Goal: Information Seeking & Learning: Learn about a topic

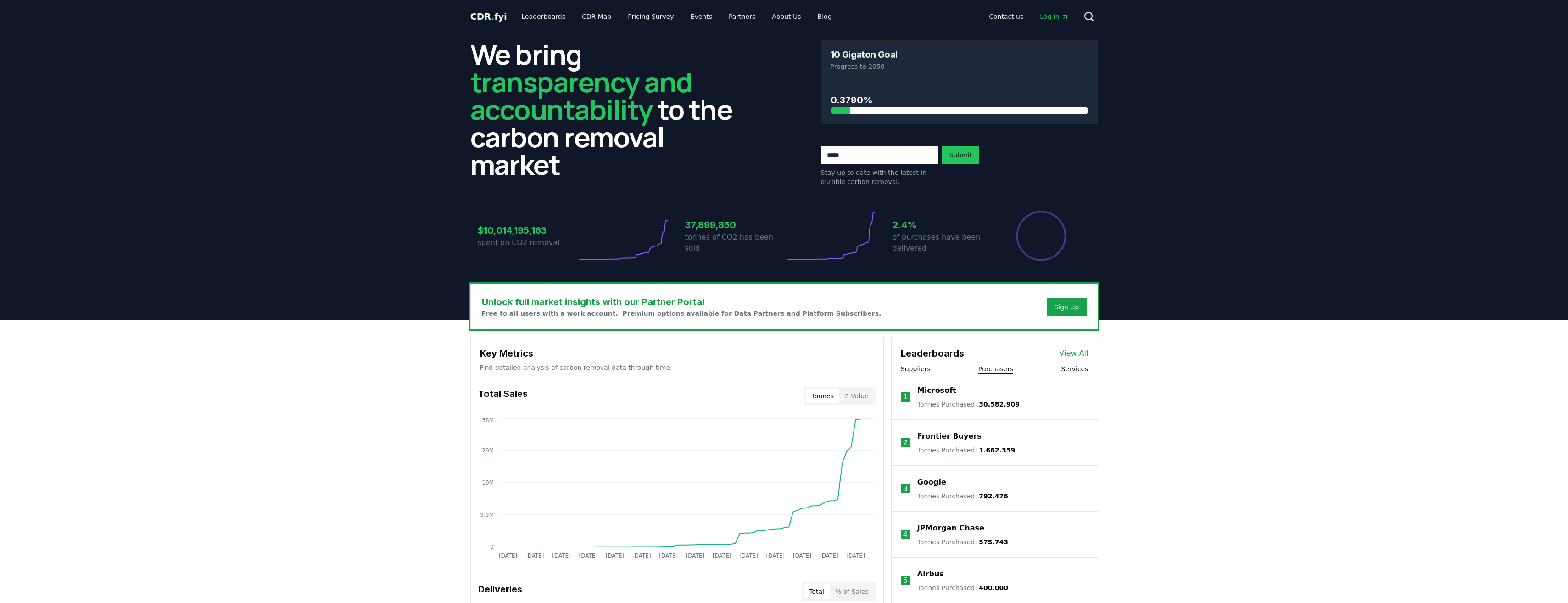
scroll to position [245, 0]
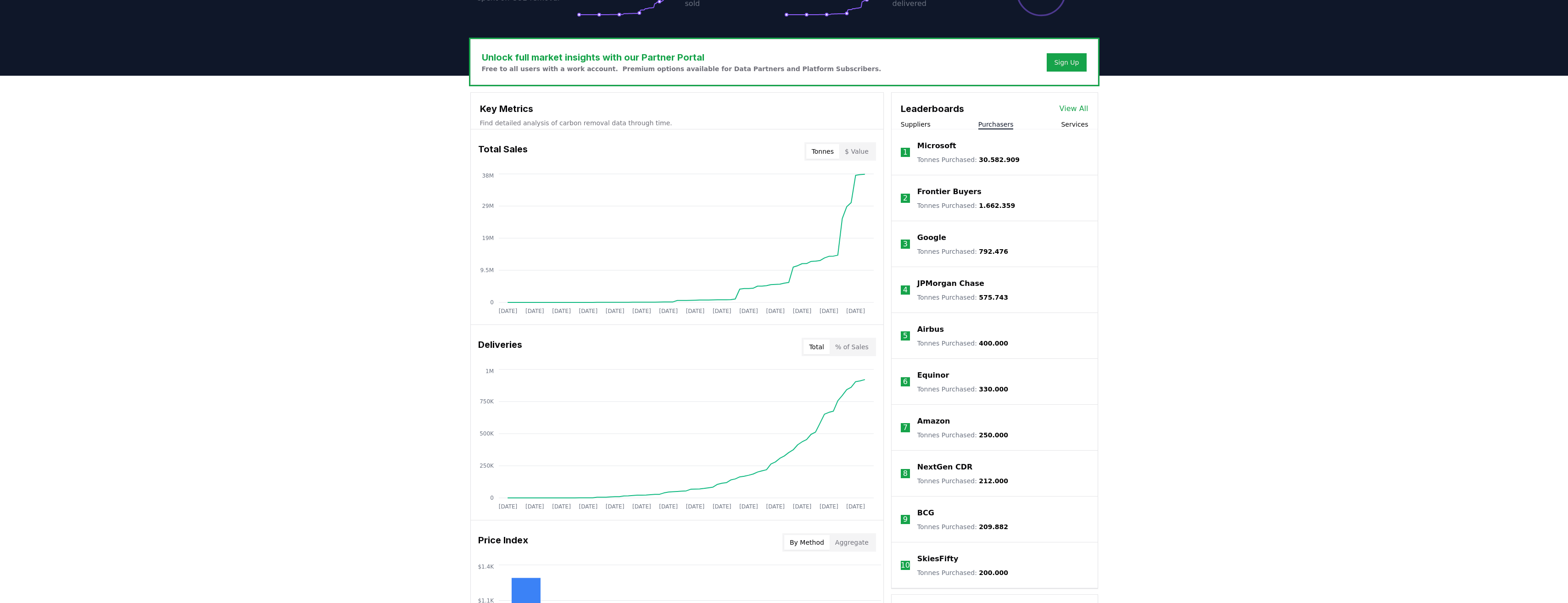
click at [1081, 109] on link "View All" at bounding box center [1074, 108] width 29 height 11
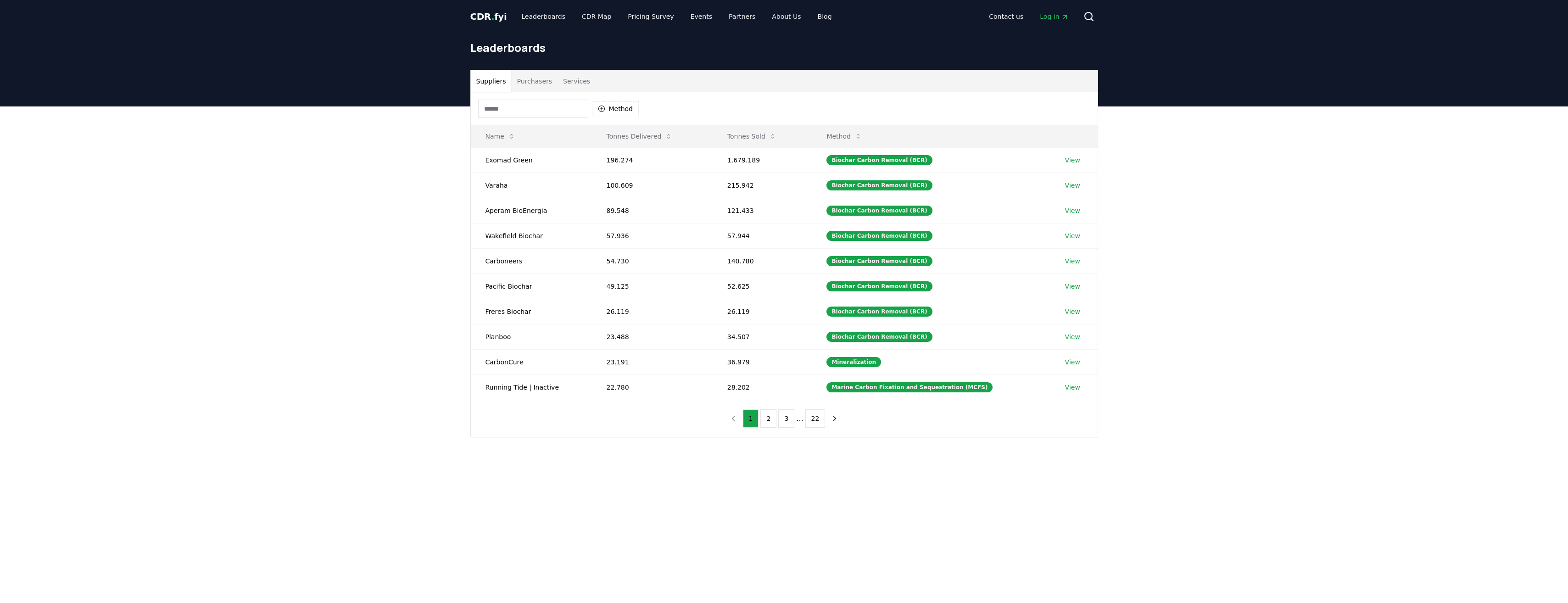
click at [532, 79] on button "Purchasers" at bounding box center [535, 81] width 46 height 22
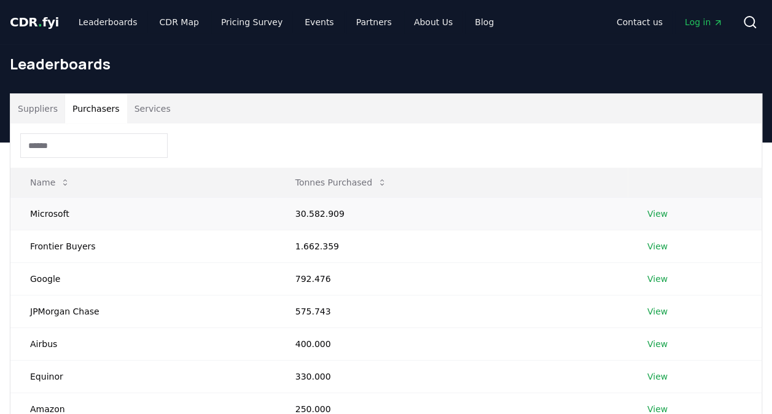
click at [656, 215] on link "View" at bounding box center [658, 214] width 20 height 12
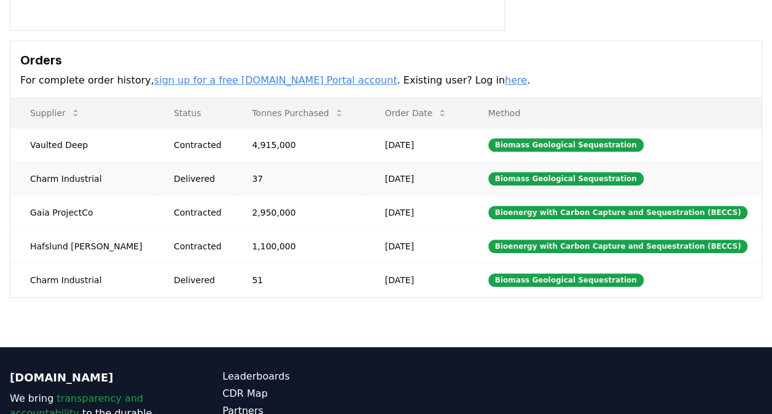
scroll to position [328, 0]
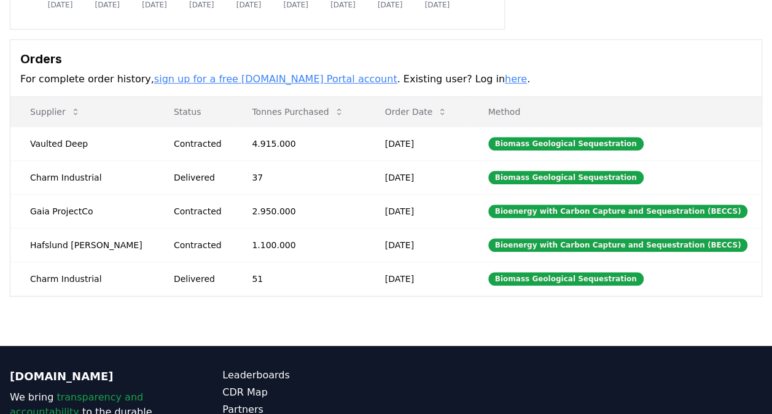
drag, startPoint x: 361, startPoint y: 343, endPoint x: 353, endPoint y: 321, distance: 22.9
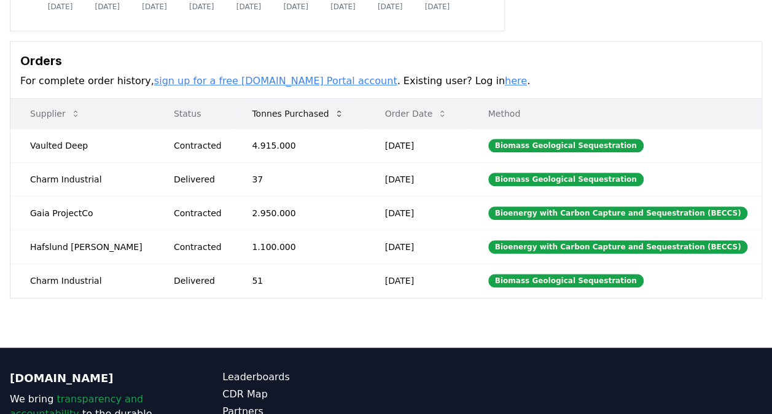
click at [334, 111] on icon at bounding box center [339, 114] width 10 height 10
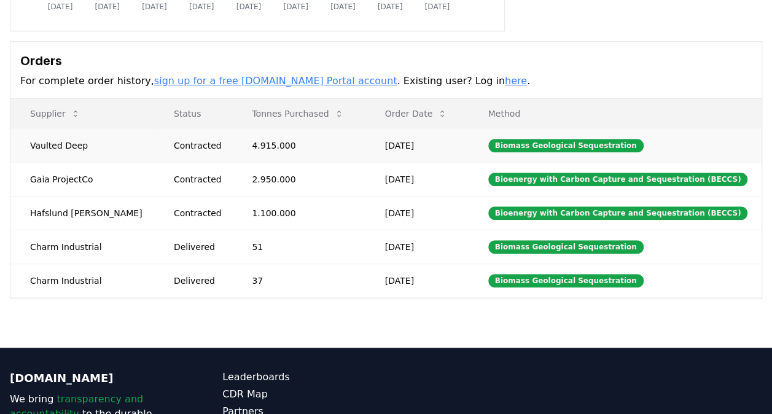
click at [174, 147] on div "Contracted" at bounding box center [198, 145] width 49 height 12
click at [388, 141] on td "Jul 17, 2025" at bounding box center [417, 145] width 103 height 34
click at [44, 141] on td "Vaulted Deep" at bounding box center [82, 145] width 144 height 34
click at [263, 78] on link "sign up for a free CDR.fyi Portal account" at bounding box center [275, 81] width 243 height 12
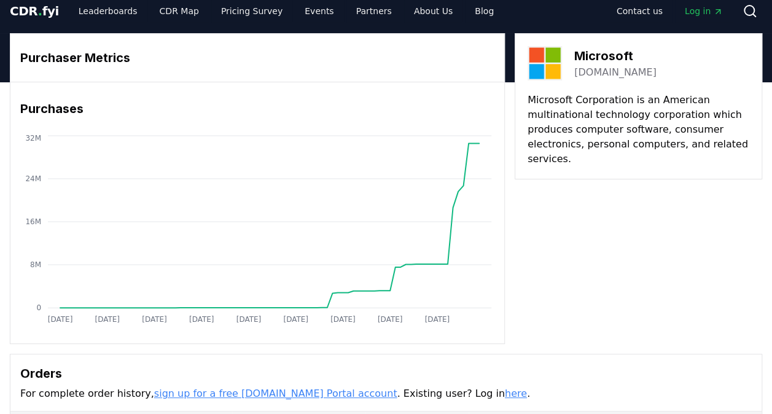
scroll to position [0, 0]
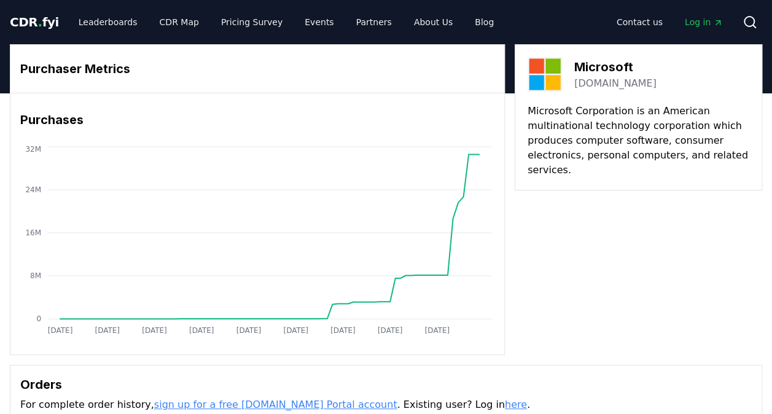
click at [705, 26] on span "Log in" at bounding box center [704, 22] width 38 height 12
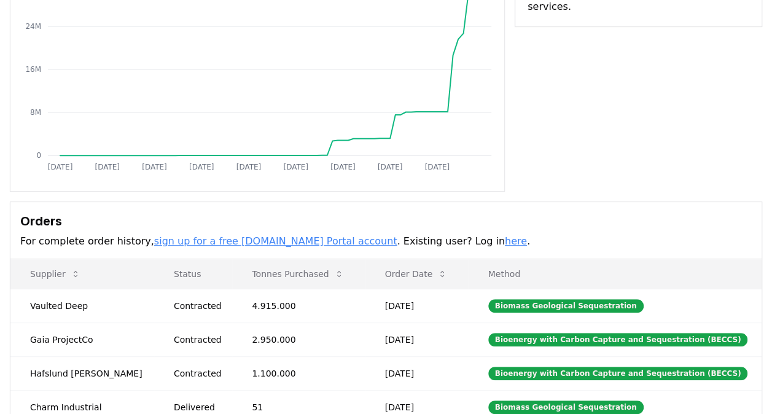
scroll to position [328, 0]
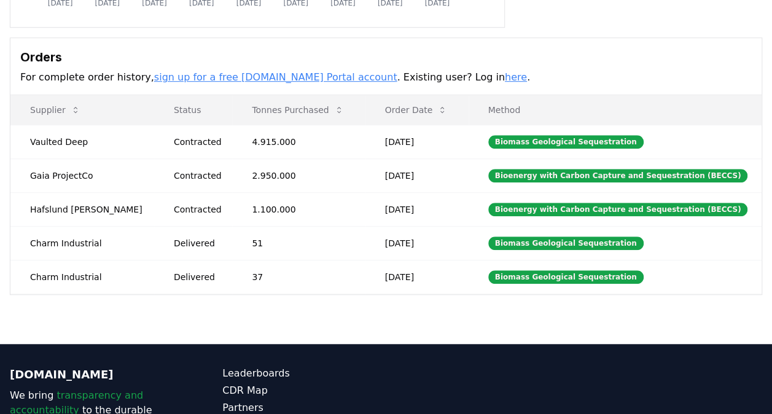
click at [551, 58] on h3 "Orders" at bounding box center [386, 57] width 732 height 18
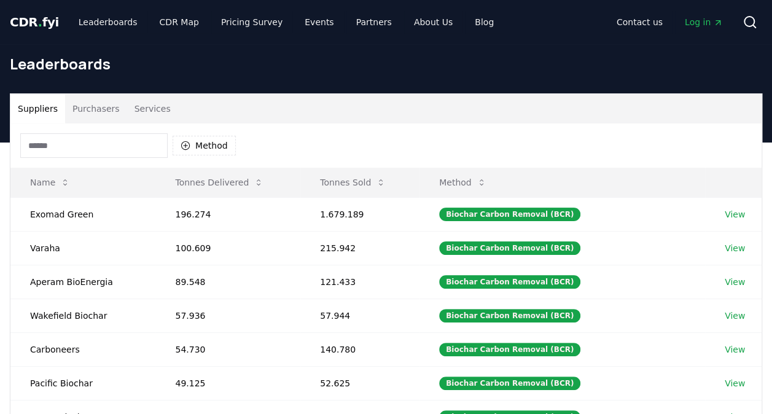
click at [93, 107] on button "Purchasers" at bounding box center [96, 108] width 62 height 29
click at [49, 112] on button "Suppliers" at bounding box center [37, 108] width 55 height 29
click at [80, 108] on button "Purchasers" at bounding box center [96, 108] width 62 height 29
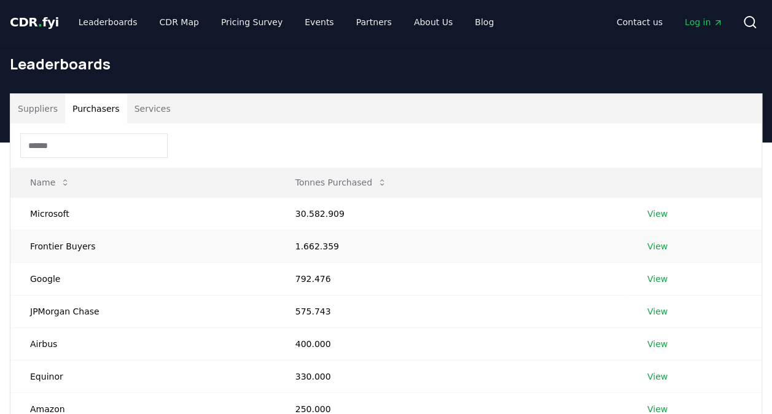
click at [53, 250] on td "Frontier Buyers" at bounding box center [142, 246] width 265 height 33
click at [659, 242] on link "View" at bounding box center [658, 246] width 20 height 12
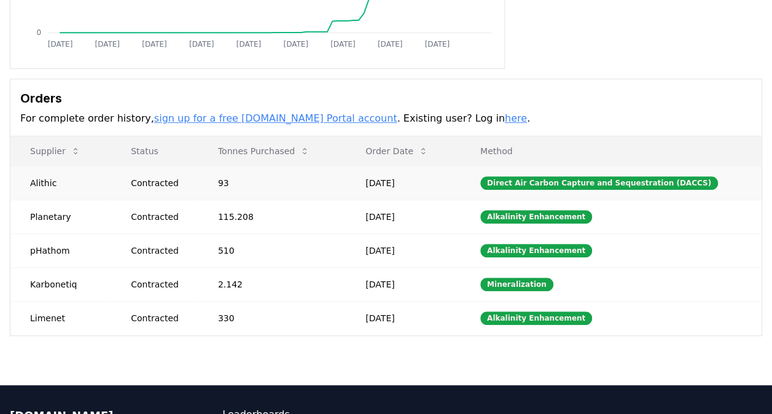
scroll to position [286, 0]
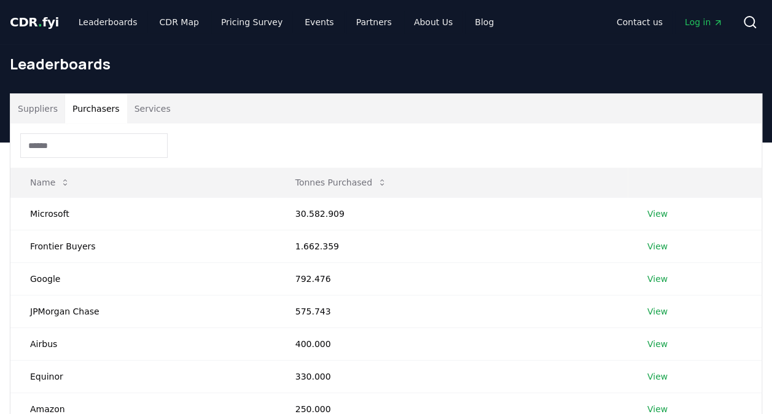
click at [96, 104] on button "Purchasers" at bounding box center [96, 108] width 62 height 29
click at [656, 279] on link "View" at bounding box center [658, 279] width 20 height 12
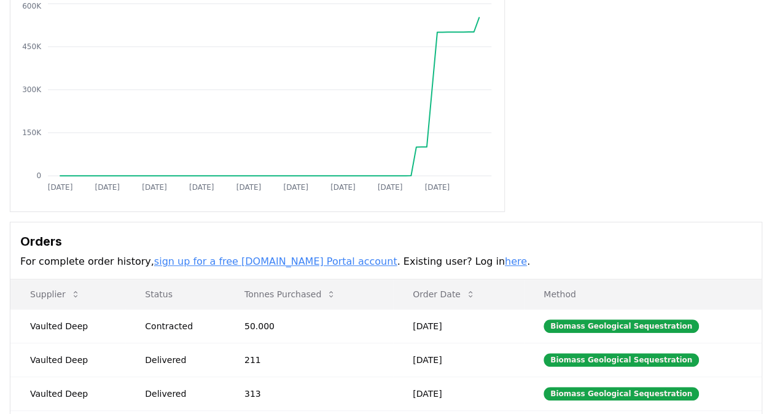
scroll to position [163, 0]
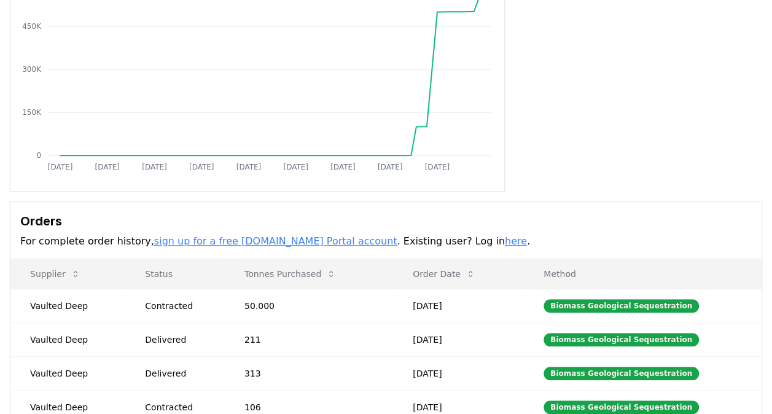
click at [291, 240] on link "sign up for a free CDR.fyi Portal account" at bounding box center [275, 241] width 243 height 12
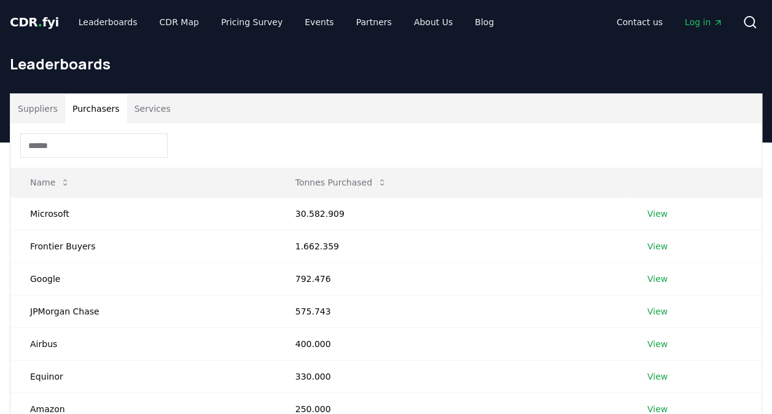
click at [74, 100] on button "Purchasers" at bounding box center [96, 108] width 62 height 29
click at [655, 307] on link "View" at bounding box center [658, 311] width 20 height 12
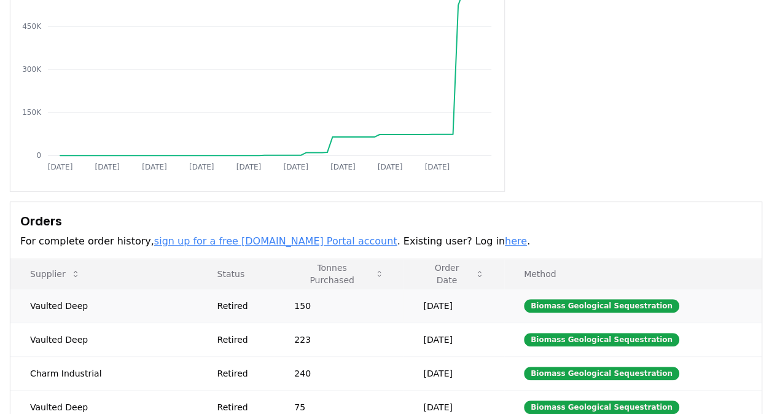
scroll to position [328, 0]
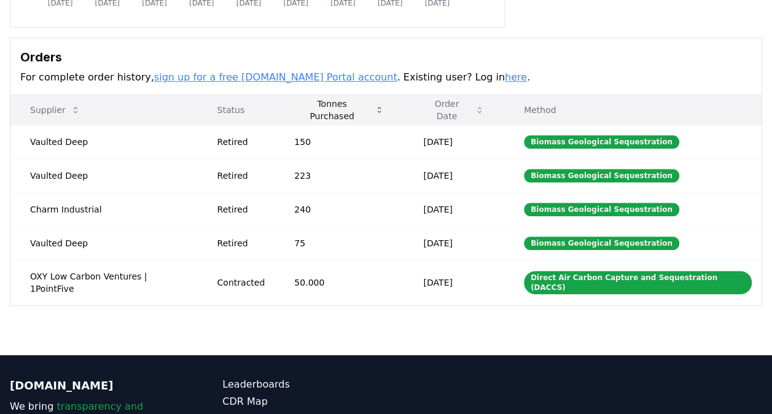
click at [371, 108] on button "Tonnes Purchased" at bounding box center [338, 110] width 109 height 25
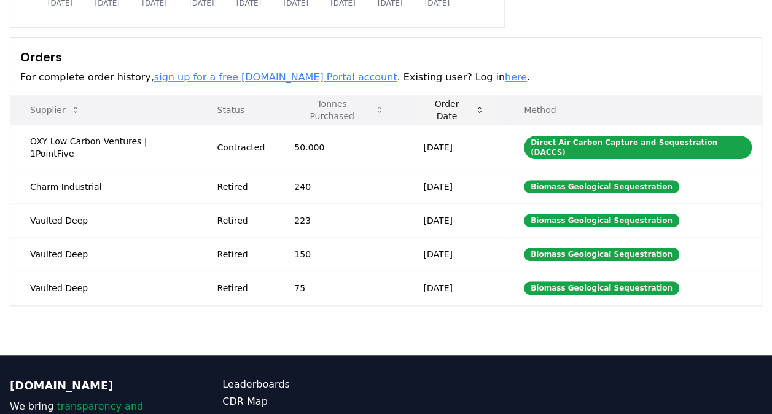
click at [466, 106] on button "Order Date" at bounding box center [454, 110] width 80 height 25
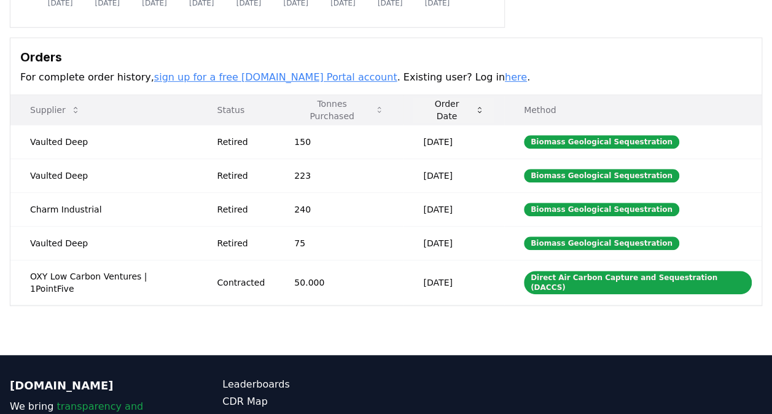
click at [466, 106] on button "Order Date" at bounding box center [454, 110] width 80 height 25
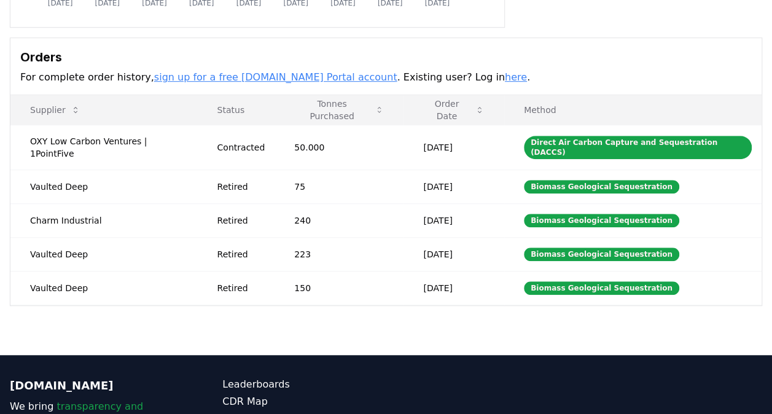
click at [277, 77] on link "sign up for a free [DOMAIN_NAME] Portal account" at bounding box center [275, 77] width 243 height 12
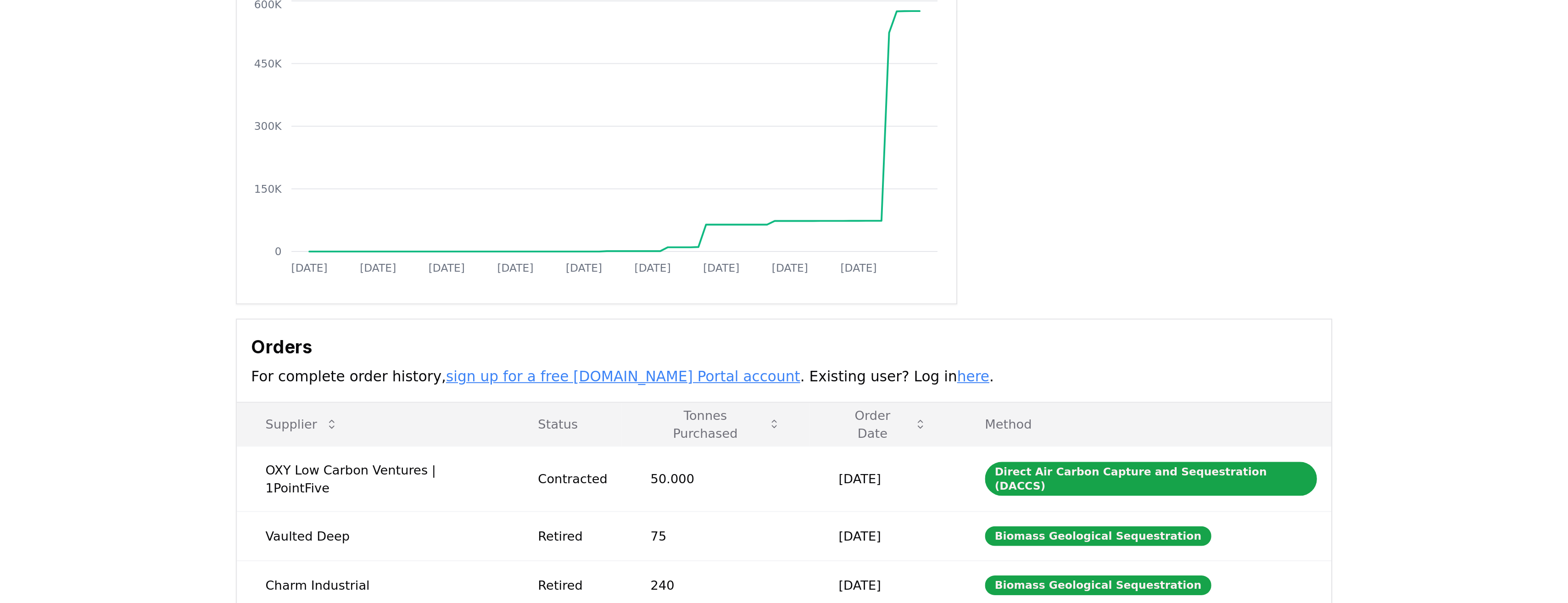
scroll to position [0, 0]
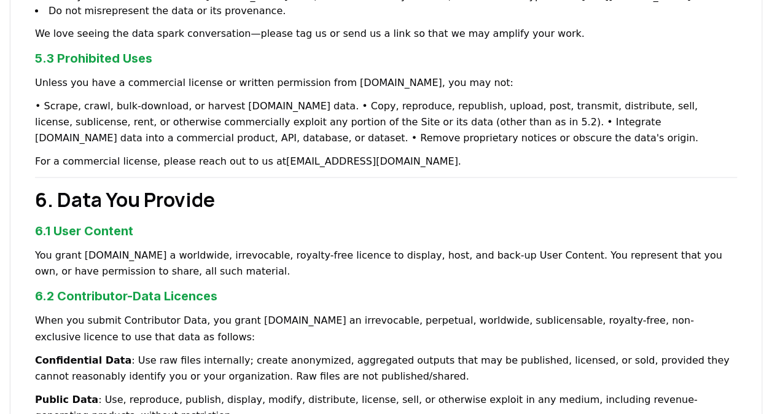
scroll to position [819, 0]
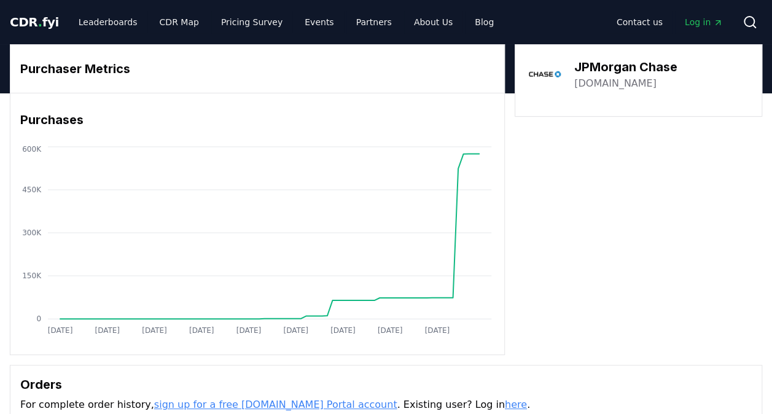
click at [17, 28] on span "CDR . fyi" at bounding box center [34, 22] width 49 height 15
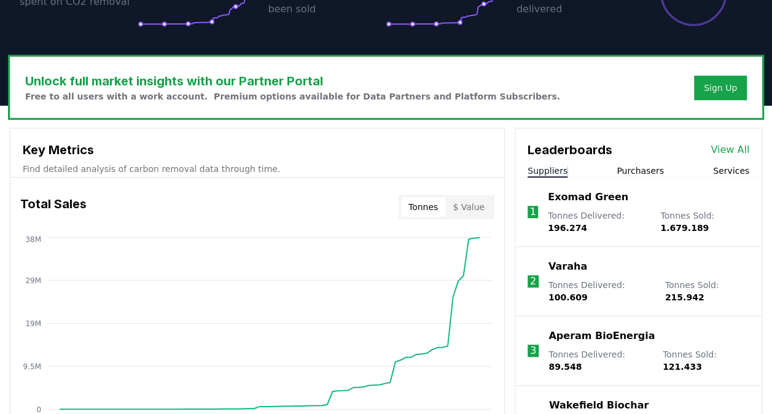
scroll to position [328, 0]
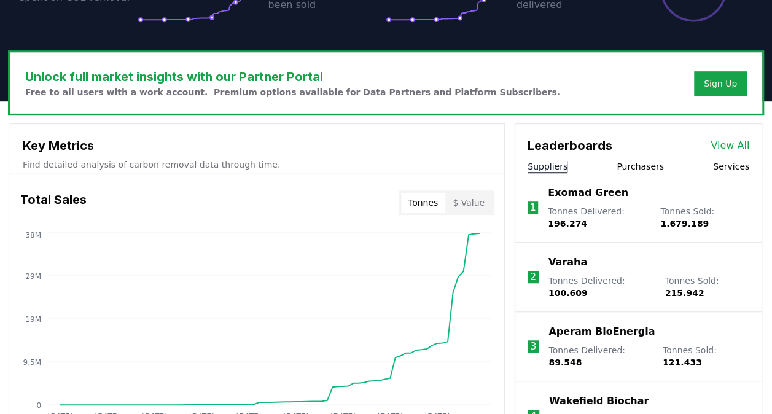
click at [647, 160] on button "Purchasers" at bounding box center [640, 166] width 47 height 12
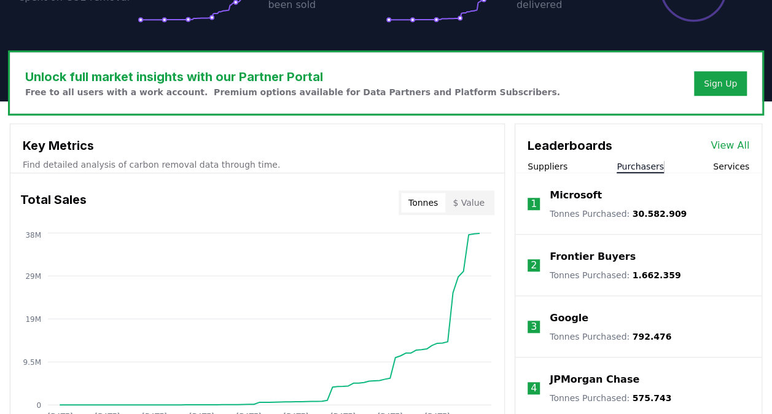
click at [543, 176] on li "1 Microsoft Tonnes Purchased : 30.582.909" at bounding box center [639, 203] width 246 height 61
click at [547, 165] on button "Suppliers" at bounding box center [548, 166] width 40 height 12
click at [645, 168] on button "Purchasers" at bounding box center [640, 166] width 47 height 12
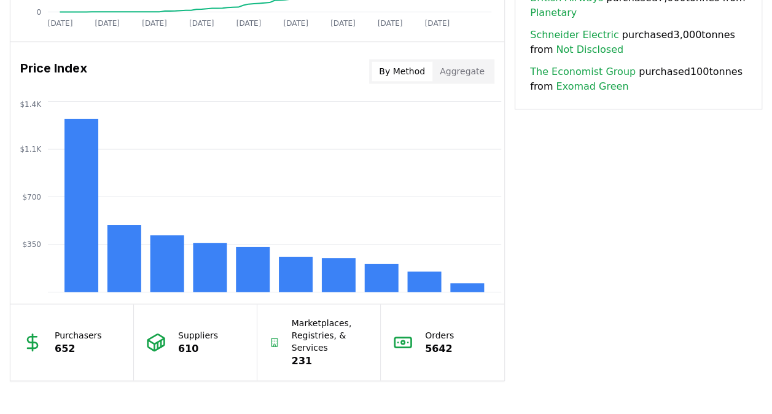
scroll to position [983, 0]
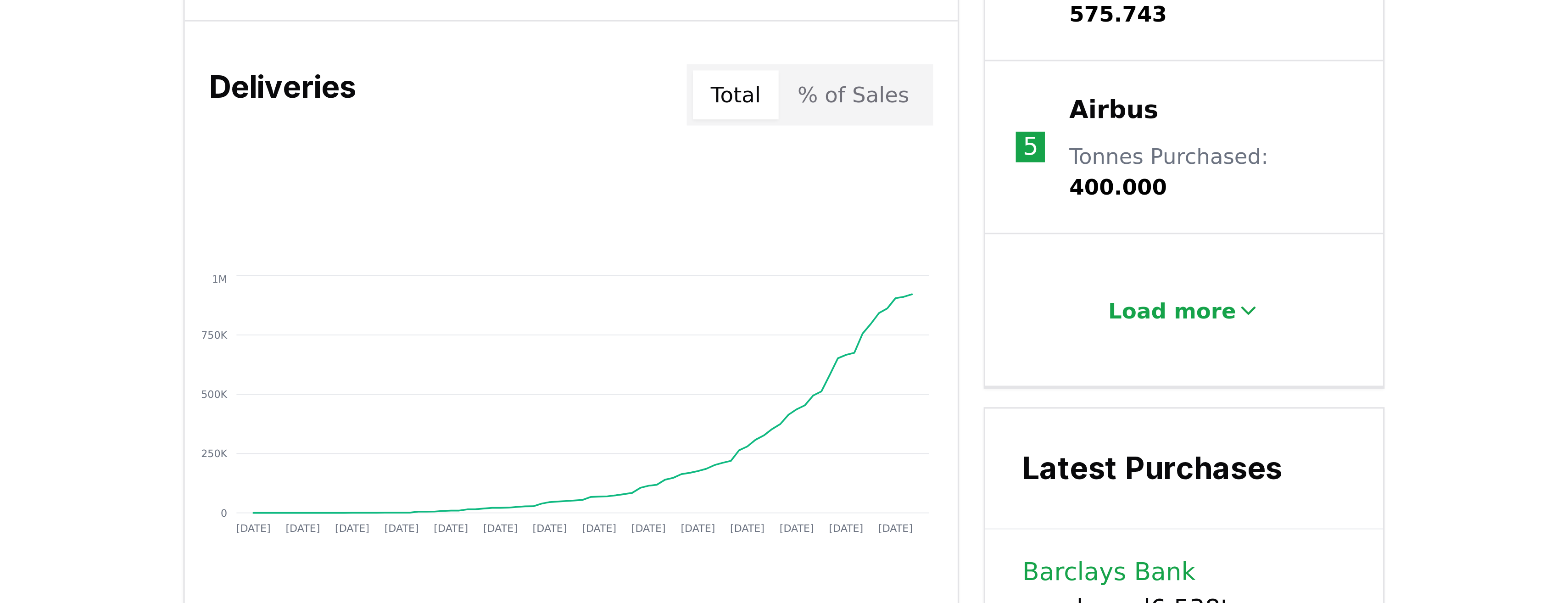
scroll to position [590, 0]
